Goal: Find specific fact: Find specific fact

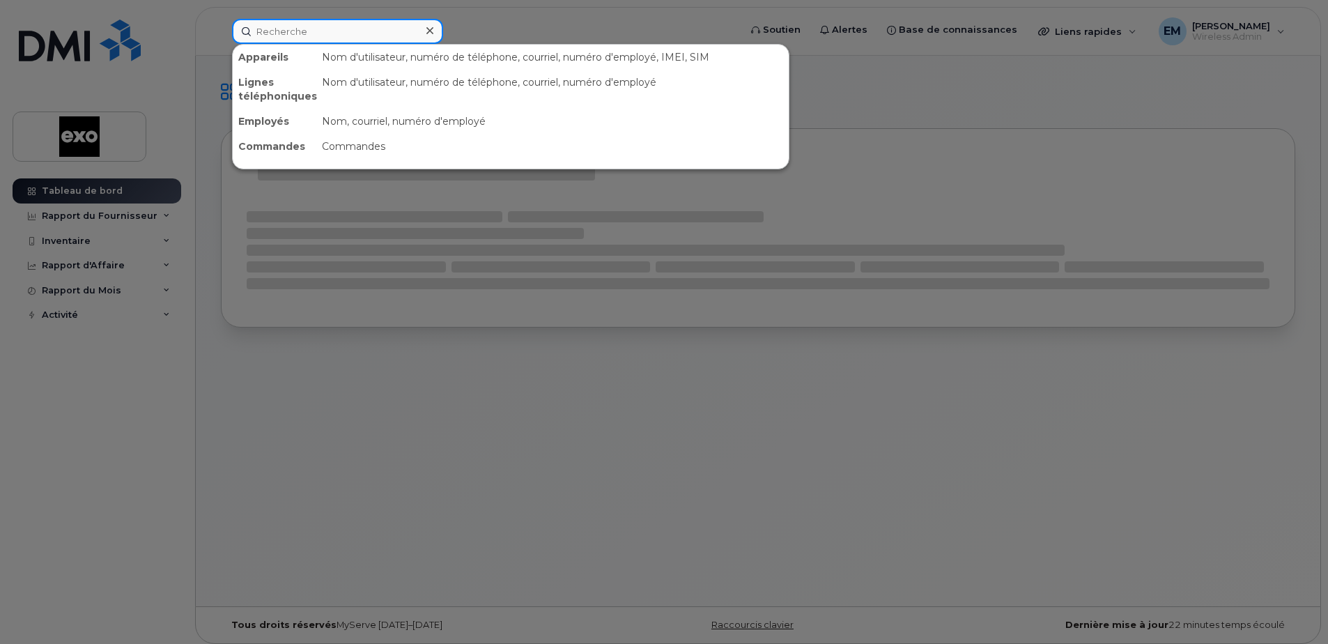
paste input "Eric Lanthier"
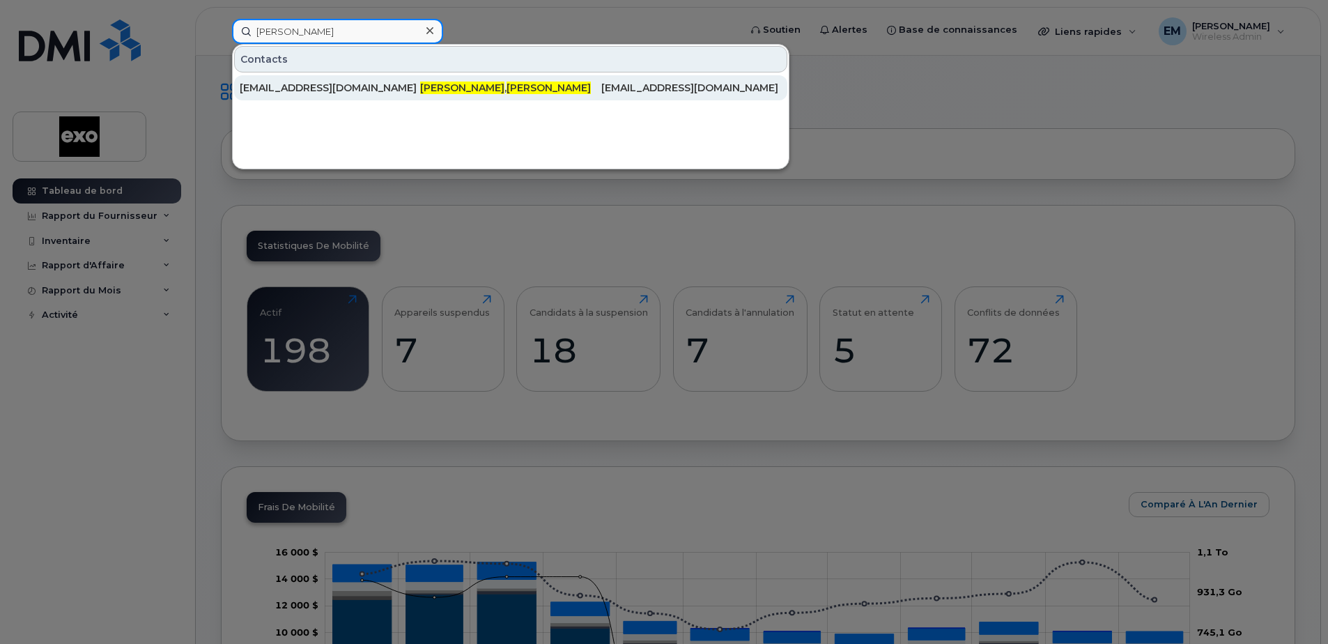
type input "Eric Lanthier"
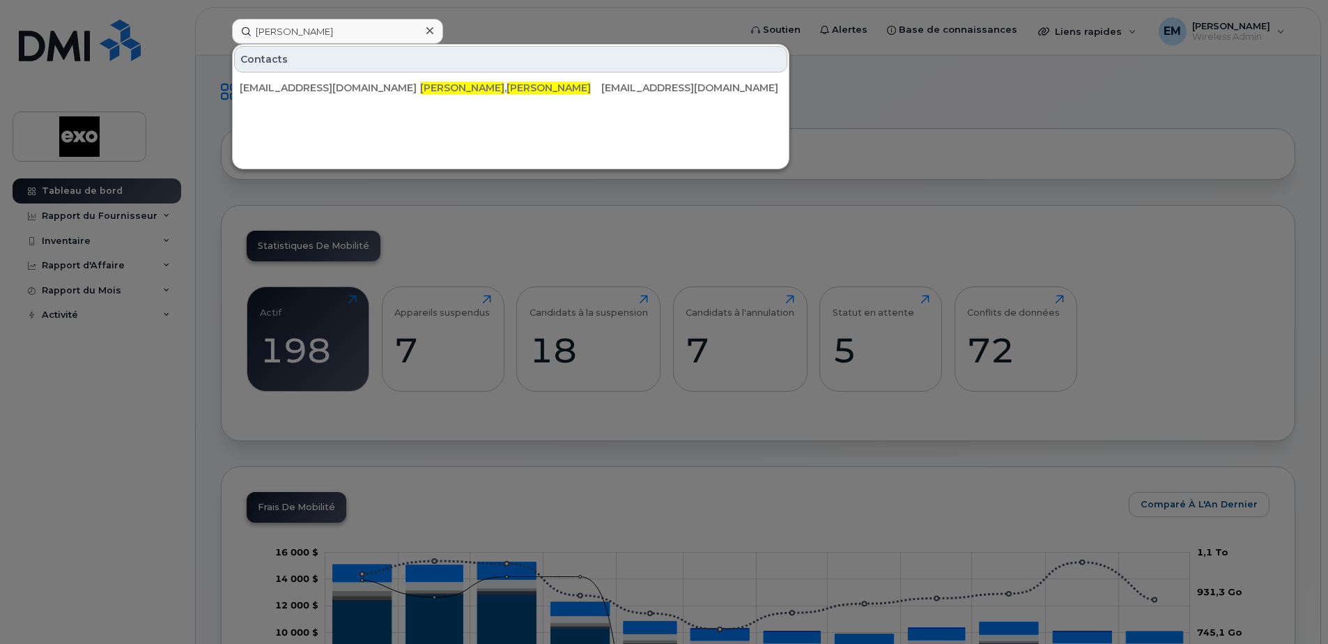
drag, startPoint x: 481, startPoint y: 88, endPoint x: 377, endPoint y: 114, distance: 106.9
click at [506, 88] on span "Eric" at bounding box center [548, 87] width 84 height 13
click at [979, 106] on div at bounding box center [664, 322] width 1328 height 644
click at [311, 36] on input "Eric Lanthier" at bounding box center [337, 31] width 211 height 25
drag, startPoint x: 311, startPoint y: 36, endPoint x: 929, endPoint y: 109, distance: 622.8
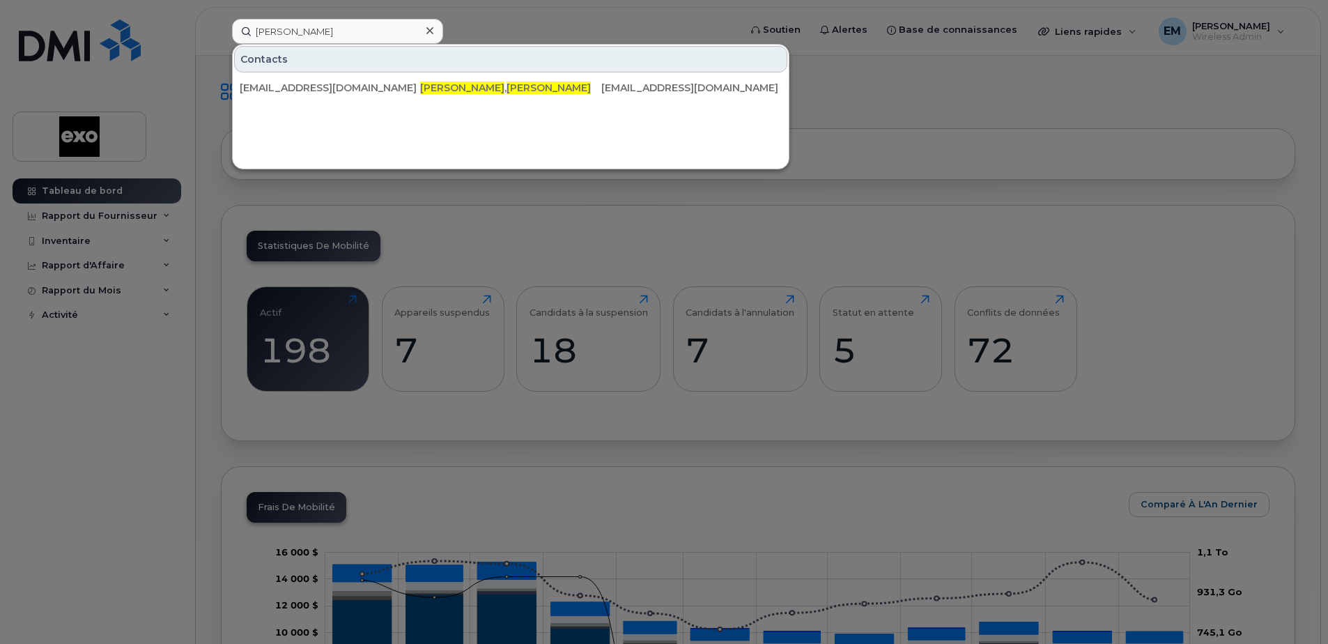
click at [929, 109] on div at bounding box center [664, 322] width 1328 height 644
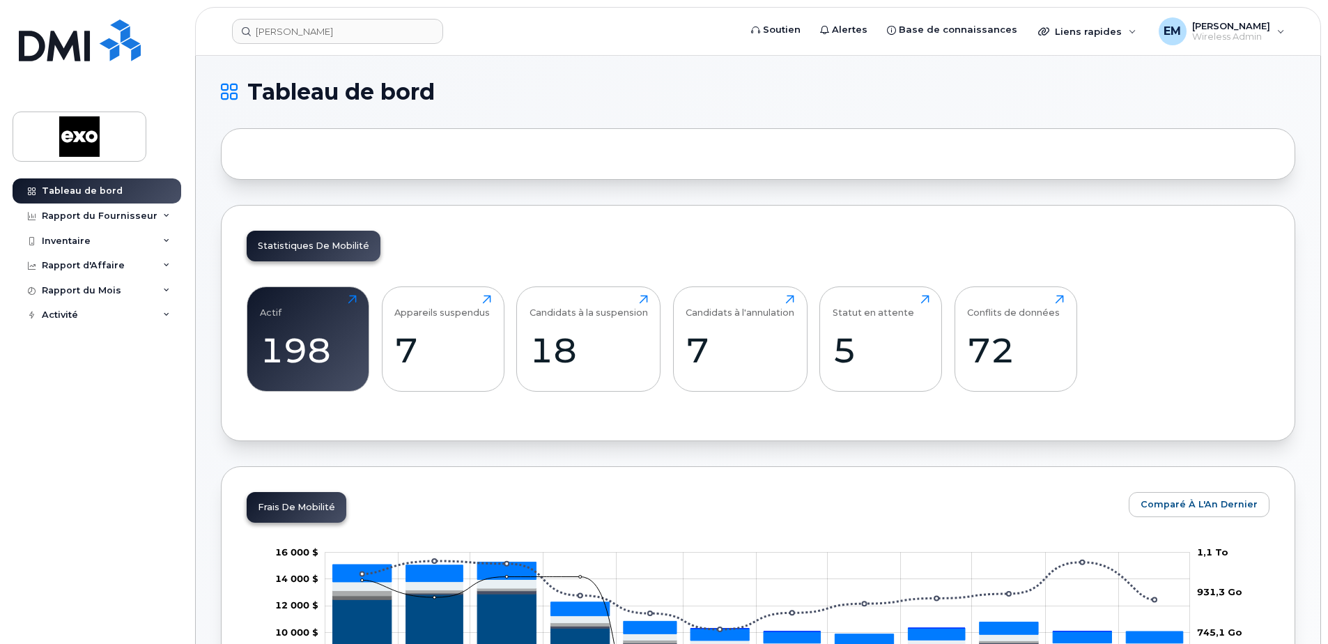
click at [625, 93] on h1 "Tableau de bord" at bounding box center [754, 92] width 1067 height 22
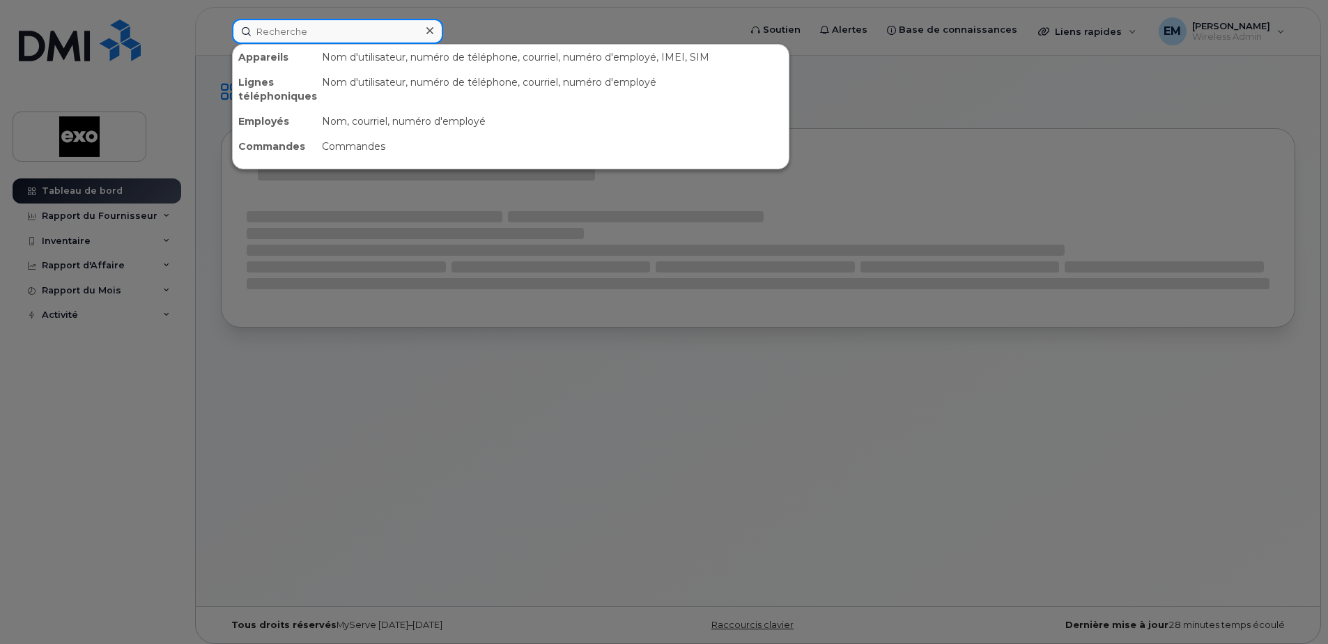
click at [318, 30] on input at bounding box center [337, 31] width 211 height 25
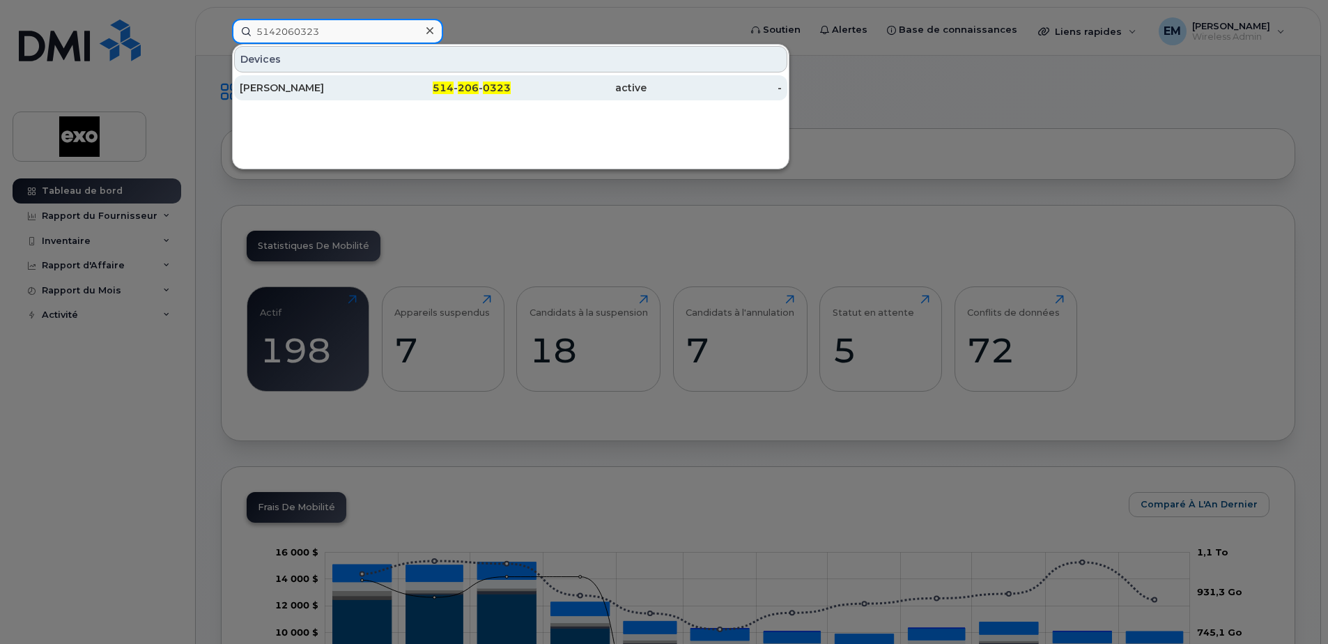
type input "5142060323"
click at [277, 86] on div "[PERSON_NAME]" at bounding box center [308, 88] width 136 height 14
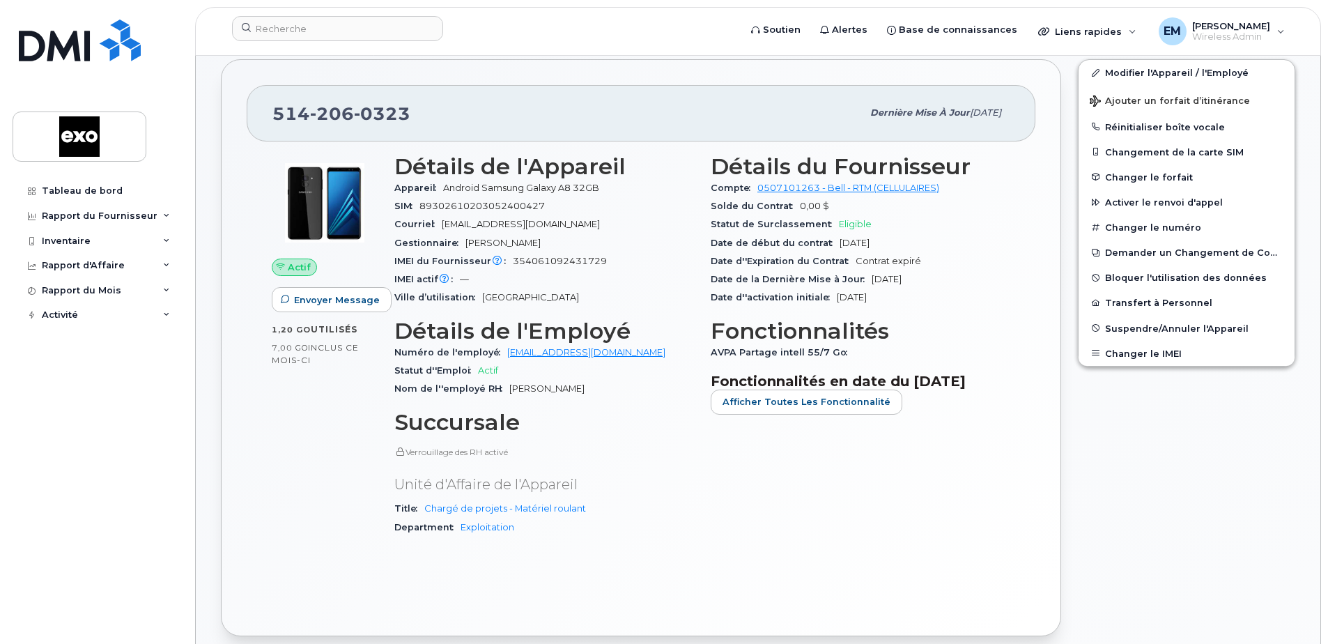
scroll to position [279, 0]
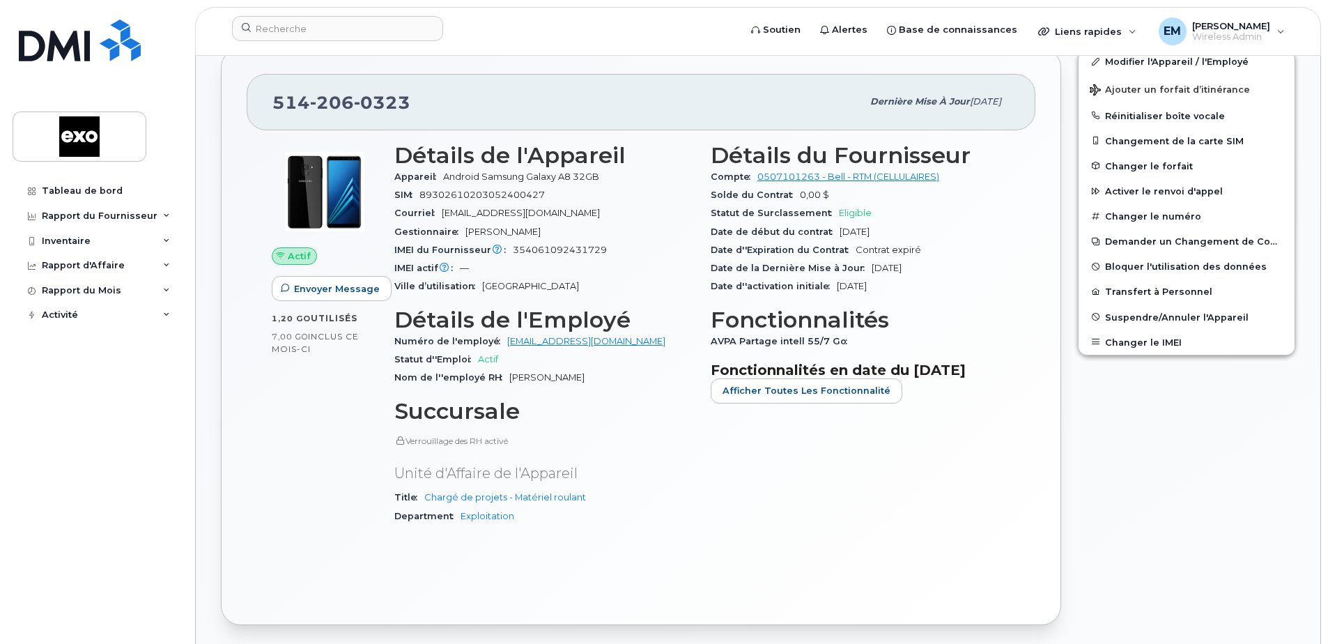
click at [744, 561] on div "Actif Envoyer Message 1,20 Go  utilisés 7,00 Go  inclus ce mois-ci Détails de l…" at bounding box center [641, 364] width 788 height 469
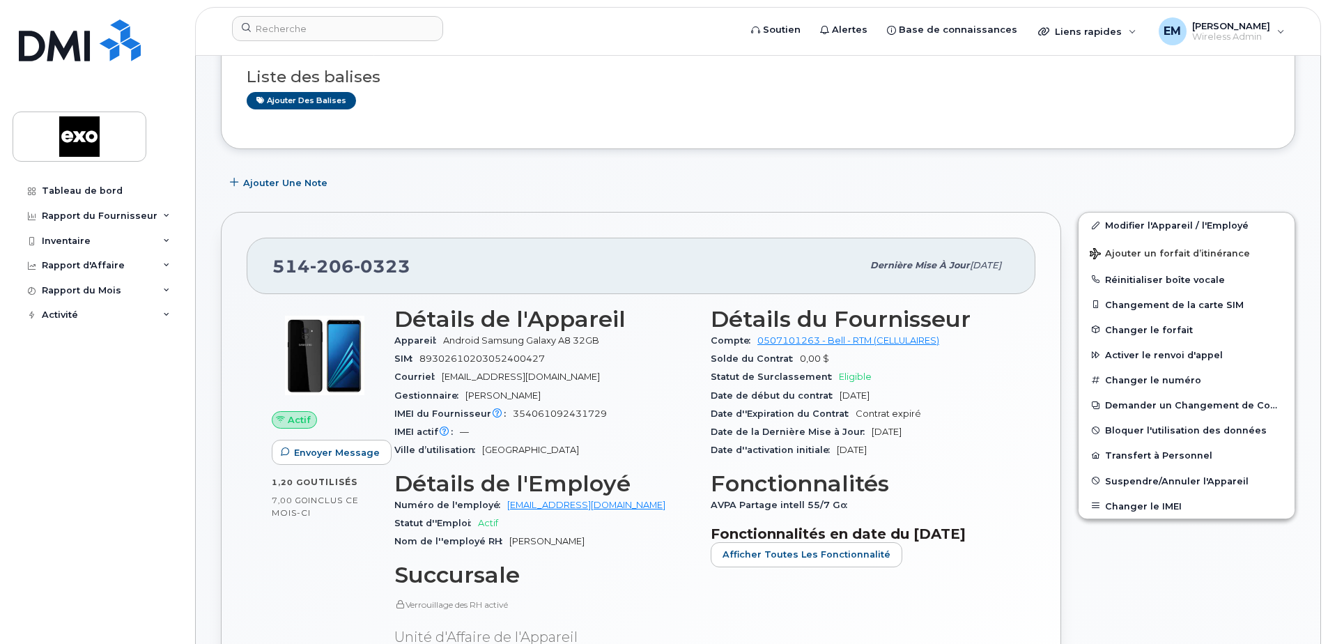
scroll to position [0, 0]
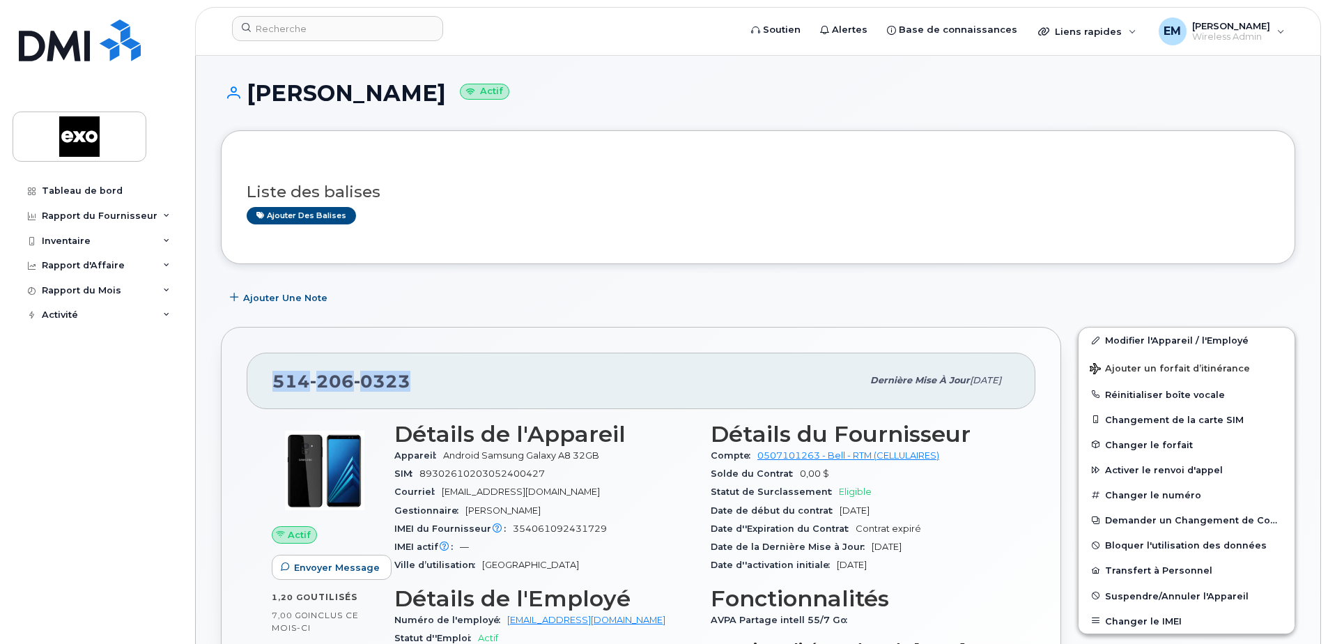
drag, startPoint x: 410, startPoint y: 381, endPoint x: 273, endPoint y: 380, distance: 136.5
click at [273, 380] on div "[PHONE_NUMBER]" at bounding box center [566, 380] width 589 height 29
drag, startPoint x: 273, startPoint y: 380, endPoint x: 380, endPoint y: 382, distance: 107.3
click at [380, 382] on span "0323" at bounding box center [382, 381] width 56 height 21
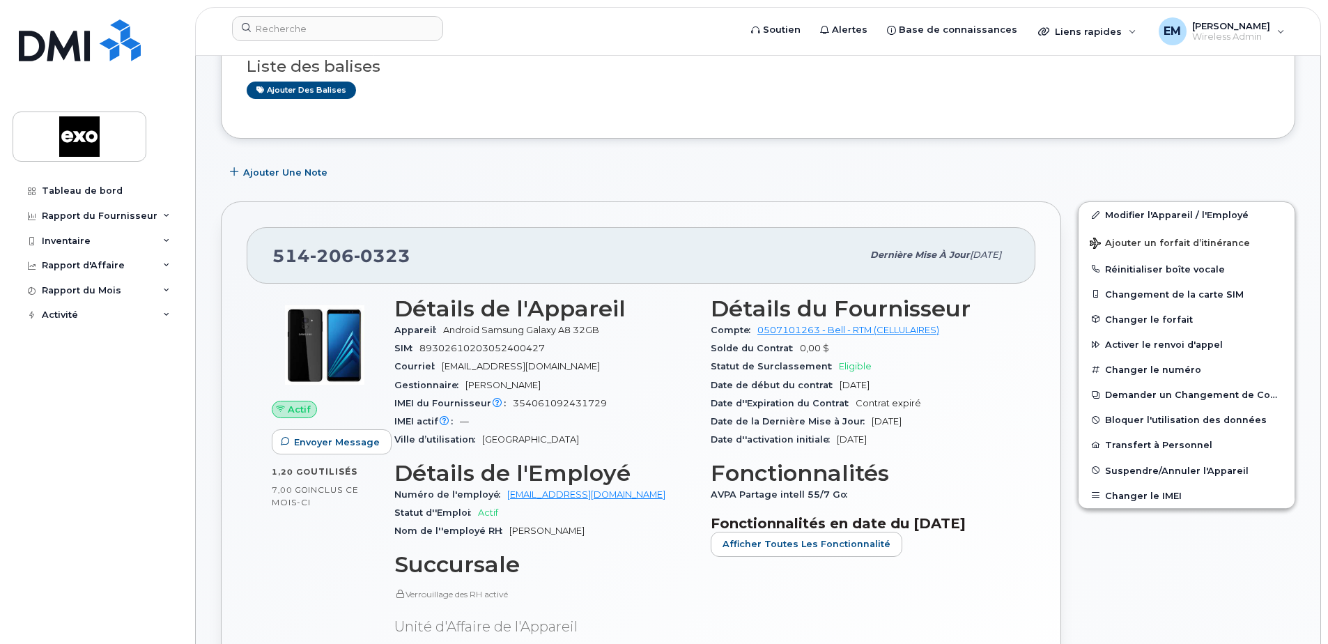
scroll to position [139, 0]
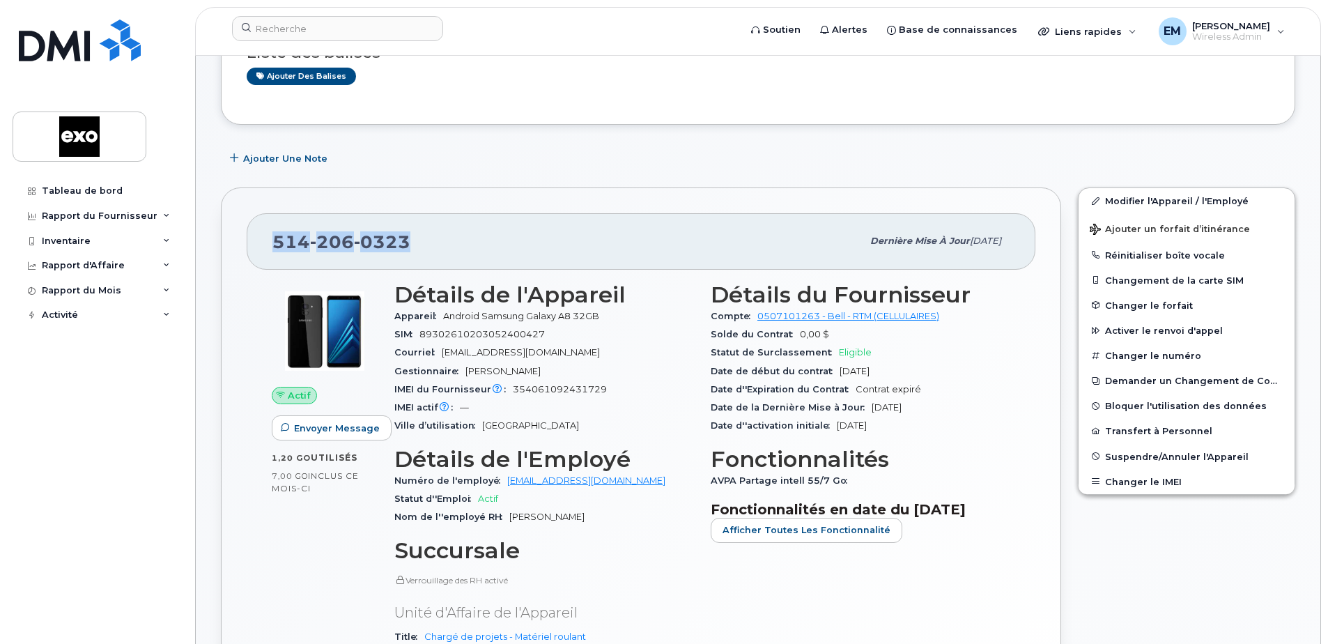
drag, startPoint x: 432, startPoint y: 235, endPoint x: 254, endPoint y: 239, distance: 178.3
click at [254, 239] on div "[PHONE_NUMBER] Dernière mise à jour [DATE]" at bounding box center [641, 241] width 788 height 56
drag, startPoint x: 254, startPoint y: 239, endPoint x: 390, endPoint y: 240, distance: 136.5
copy span "[PHONE_NUMBER]"
